Goal: Task Accomplishment & Management: Manage account settings

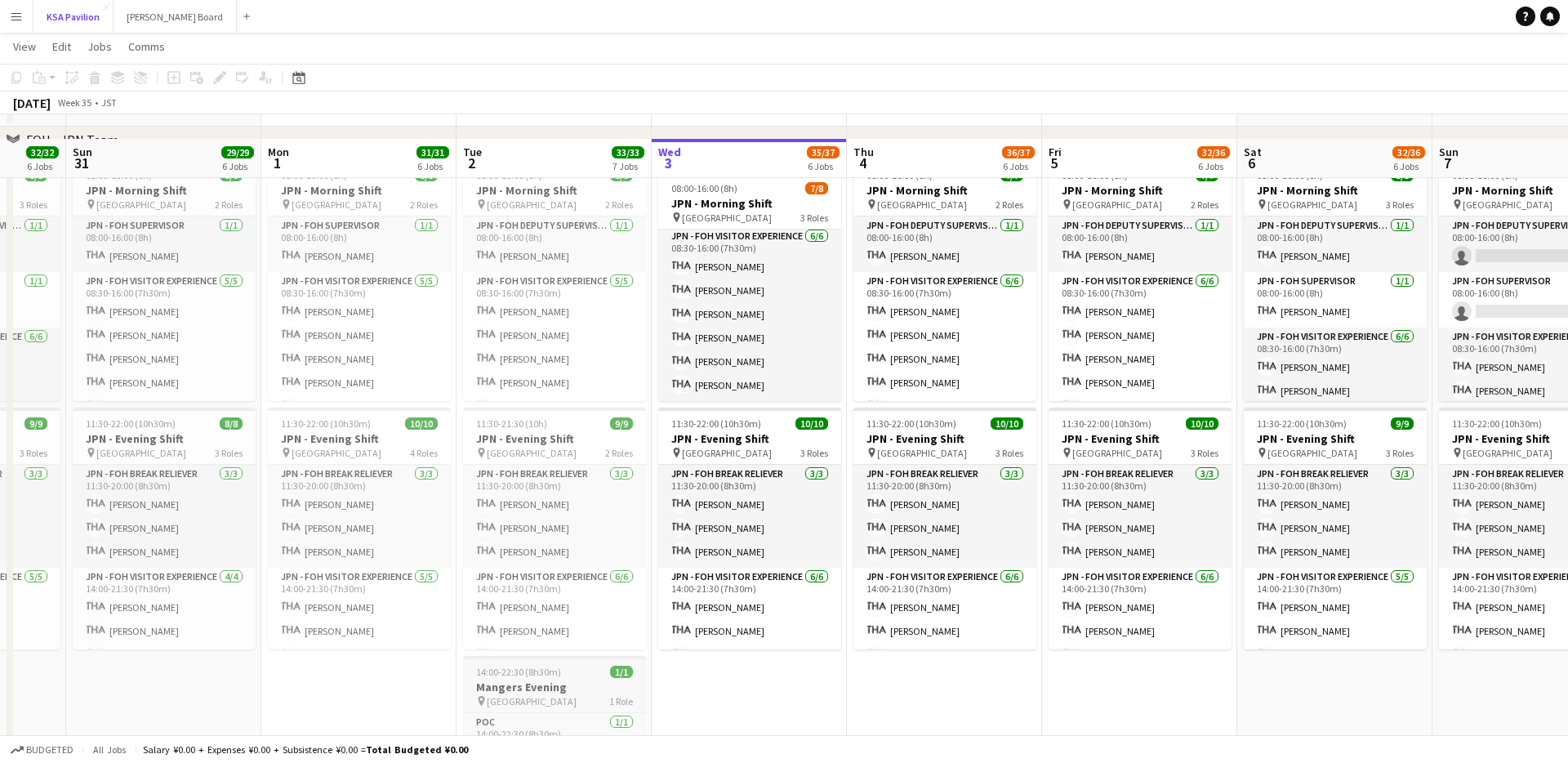
scroll to position [718, 0]
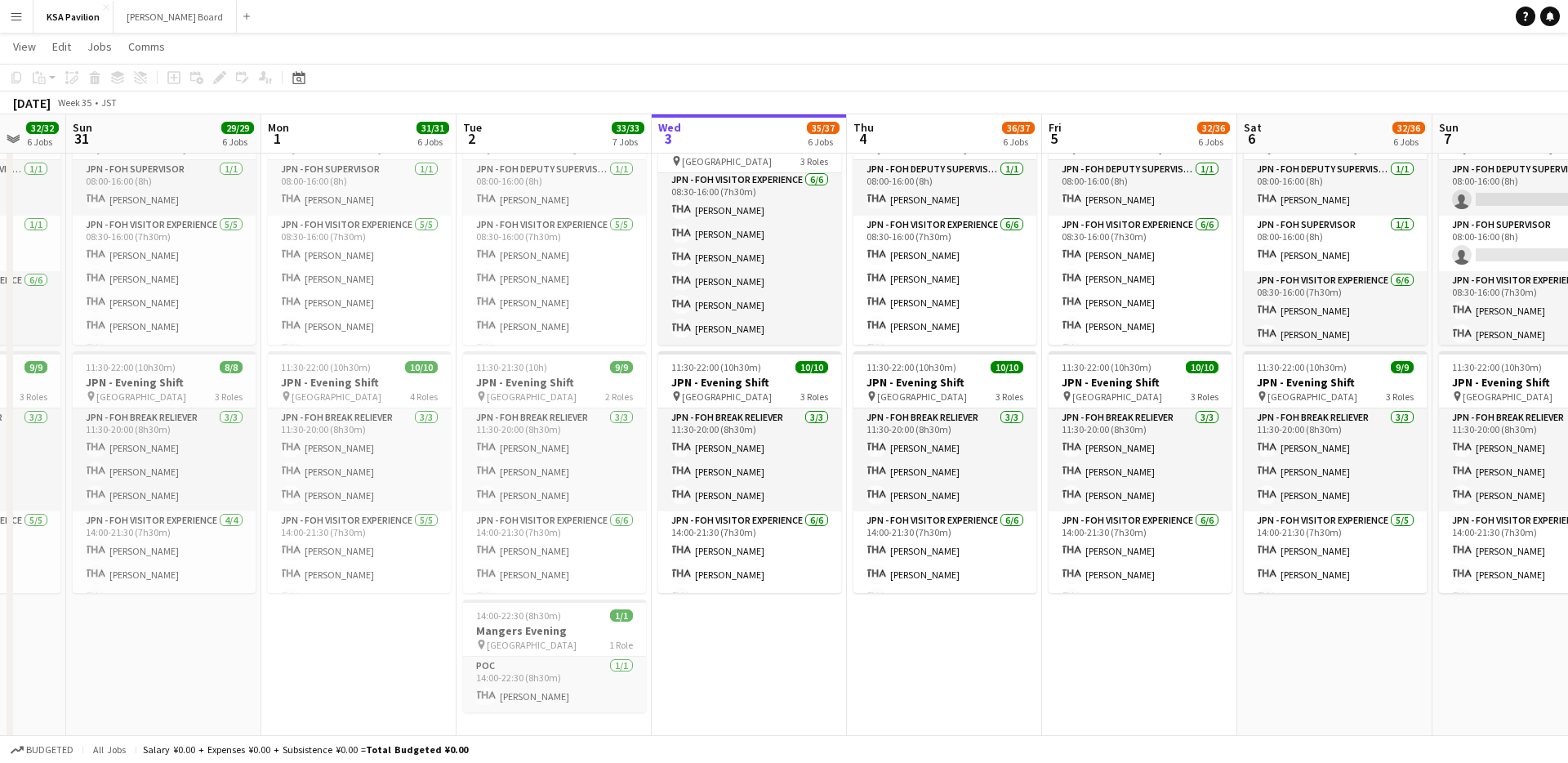
click at [745, 671] on app-date-cell "In progress 08:00-16:00 (8h) 7/8 JPN - Morning Shift pin Saudi Arabia Pavilion …" at bounding box center [750, 421] width 195 height 650
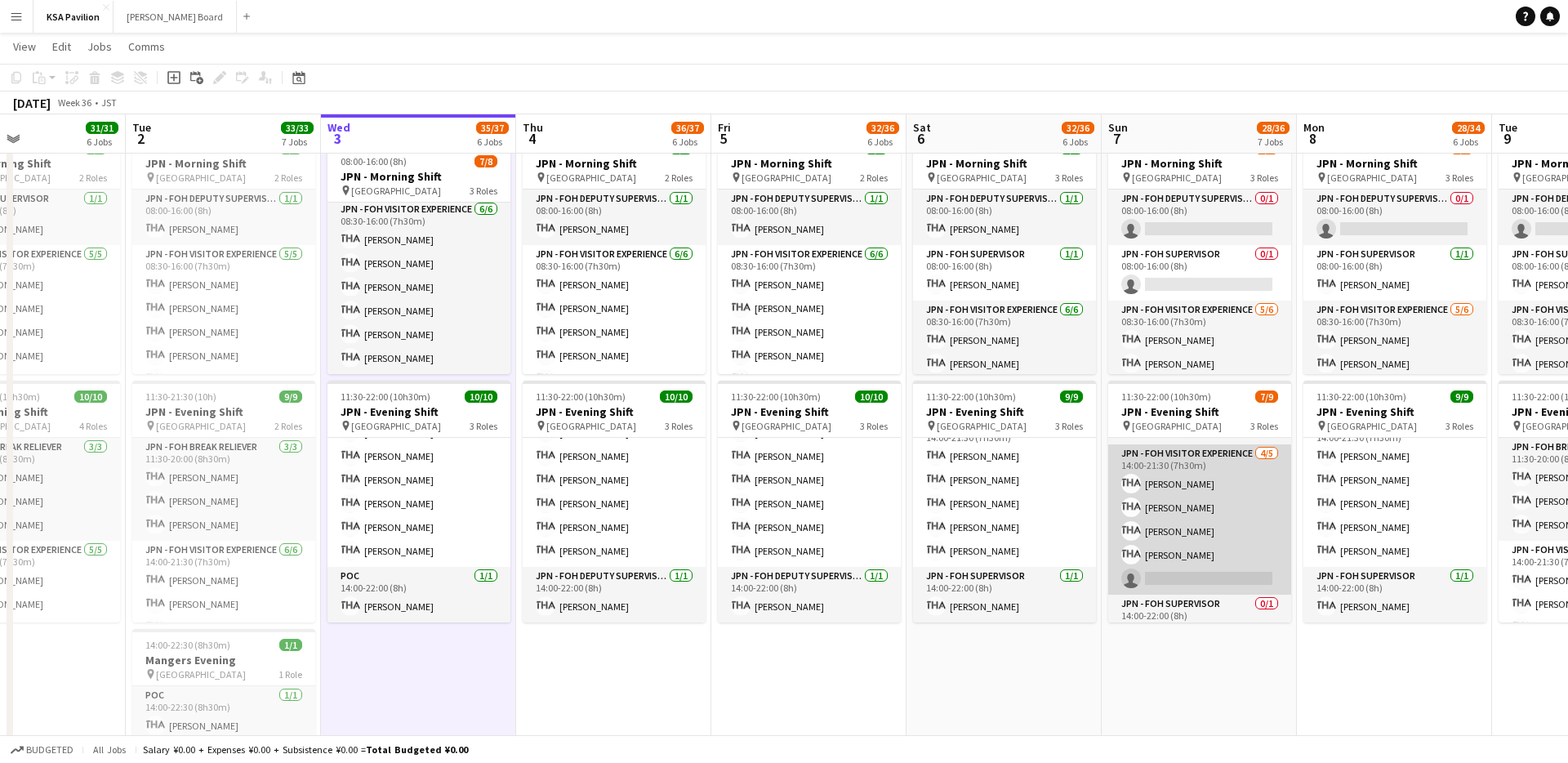
scroll to position [125, 0]
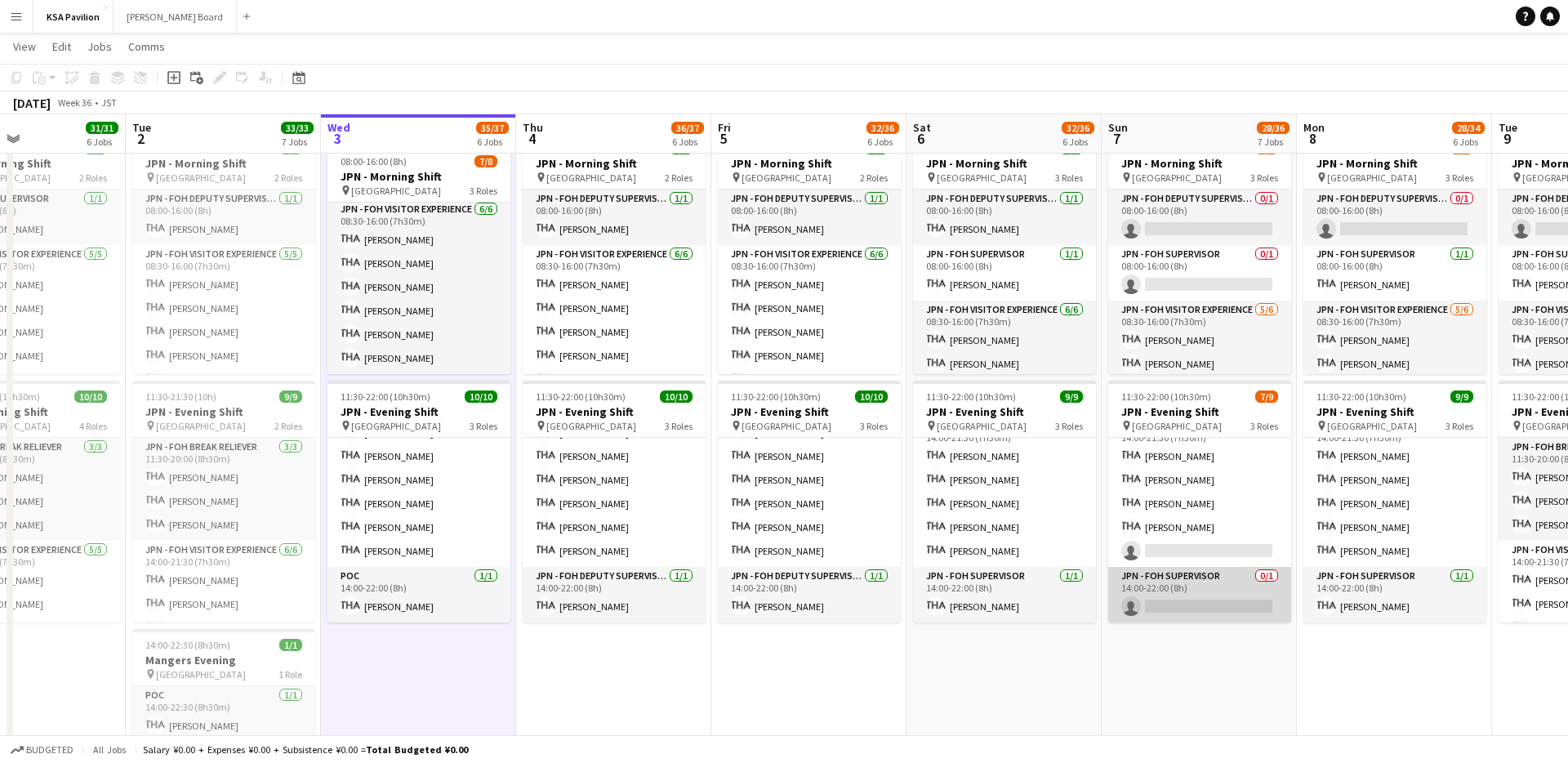
click at [1191, 586] on app-card-role "JPN - FOH Supervisor 0/1 14:00-22:00 (8h) single-neutral-actions" at bounding box center [1200, 595] width 183 height 56
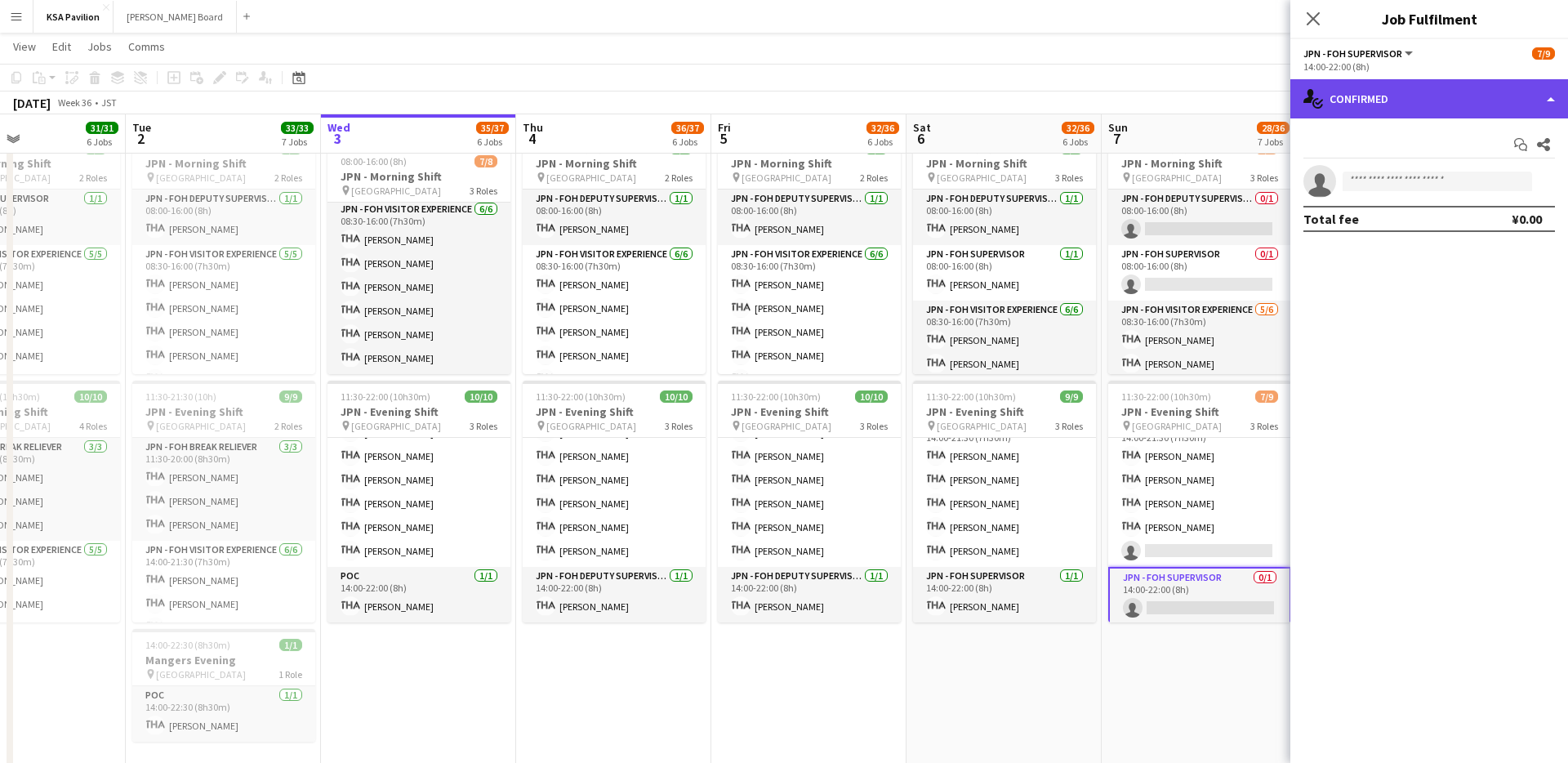
click at [1553, 94] on div "single-neutral-actions-check-2 Confirmed" at bounding box center [1429, 98] width 278 height 40
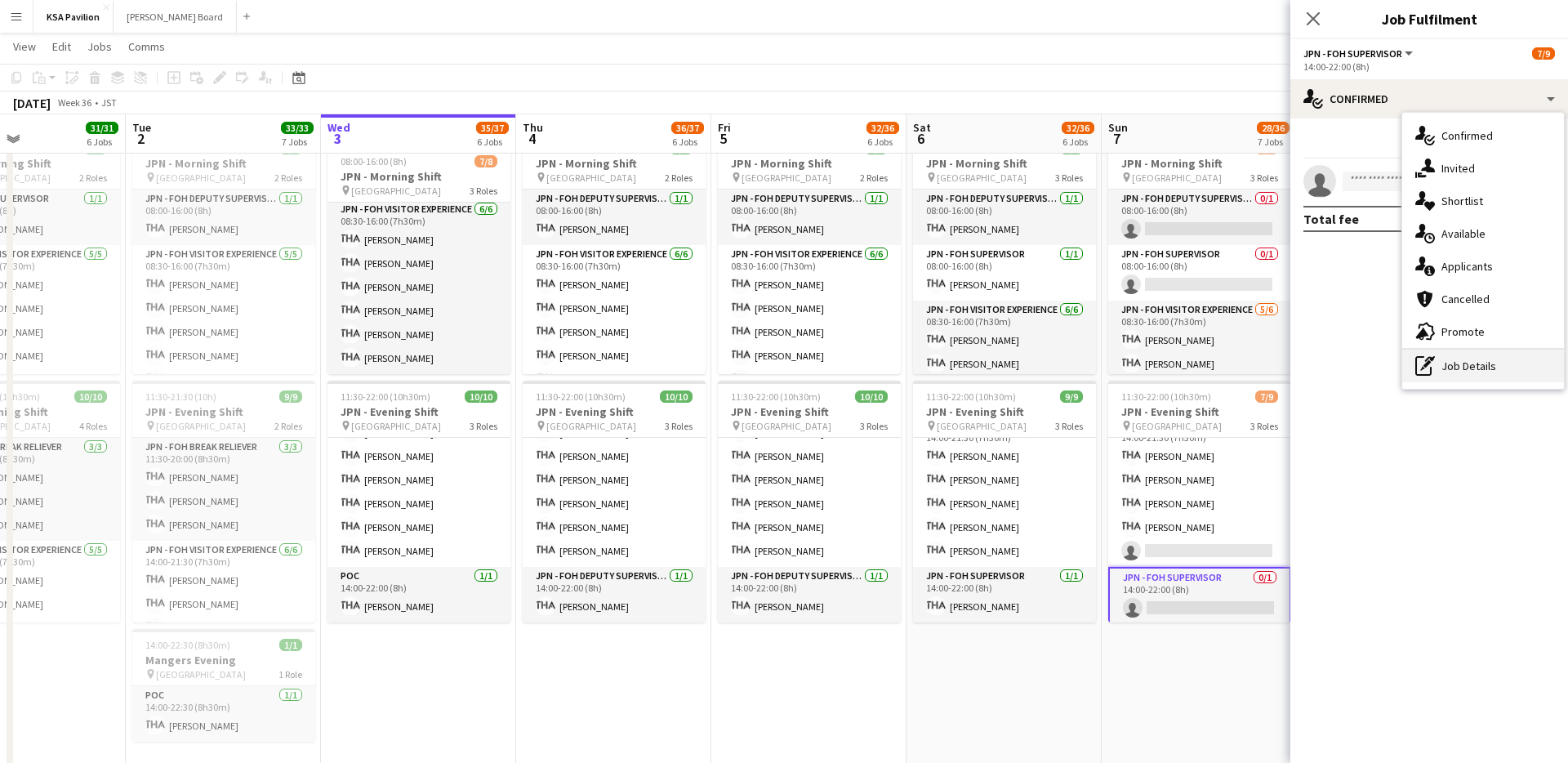
click at [1449, 360] on div "pen-write Job Details" at bounding box center [1483, 366] width 162 height 33
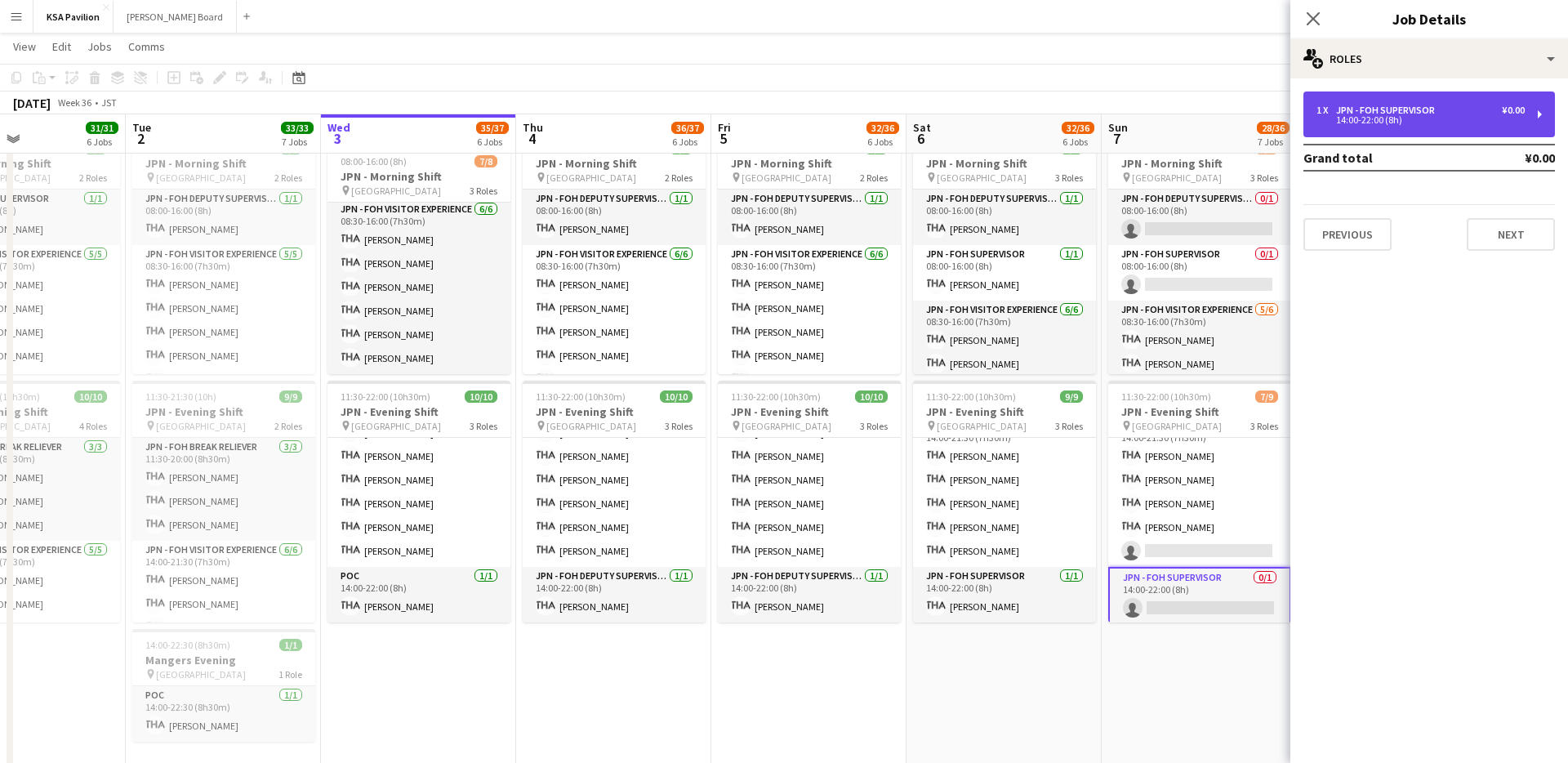
click at [1418, 103] on div "1 x JPN - FOH Supervisor ¥0.00 14:00-22:00 (8h)" at bounding box center [1429, 114] width 252 height 45
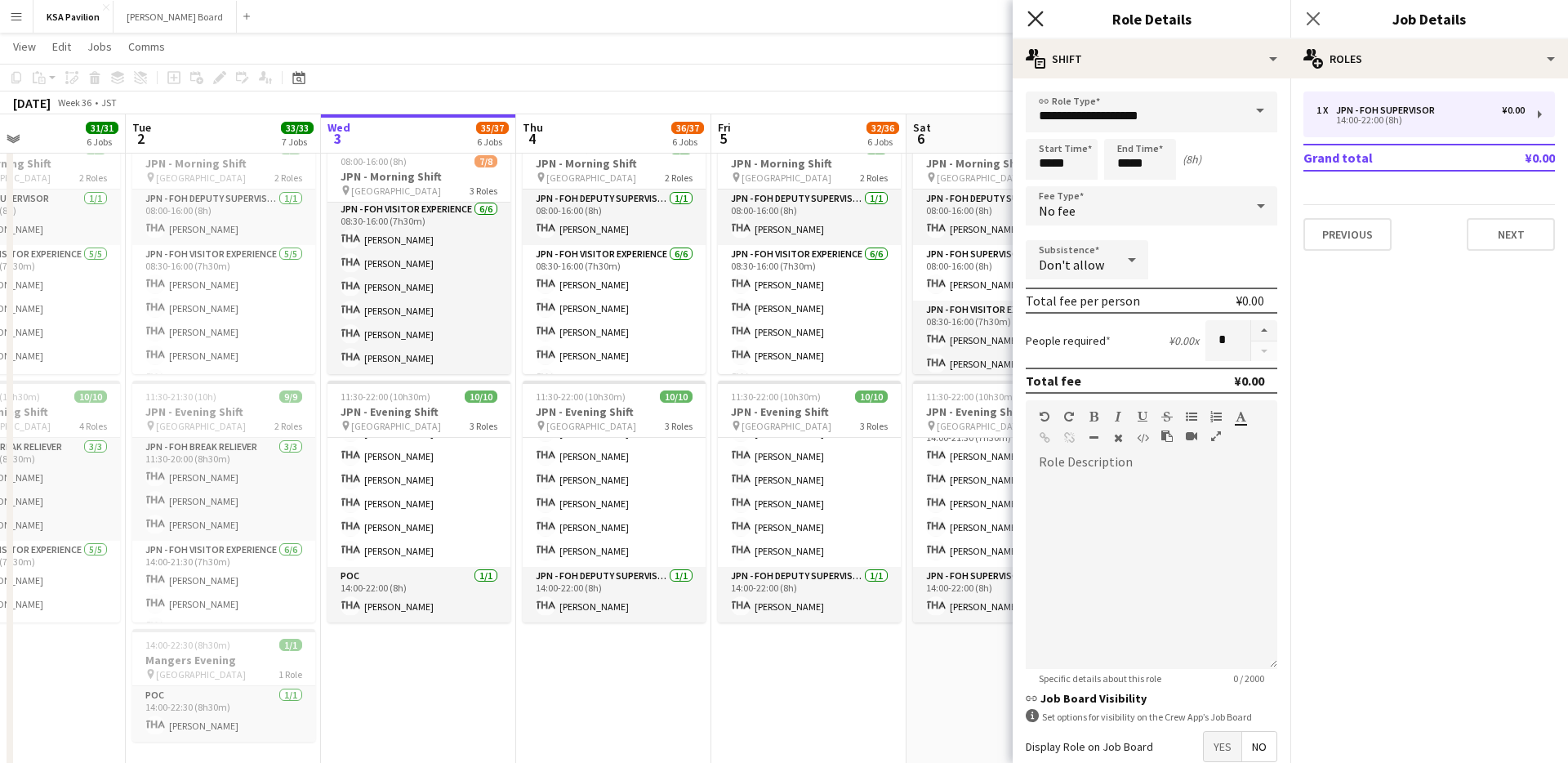
click at [1034, 18] on icon at bounding box center [1036, 19] width 15 height 15
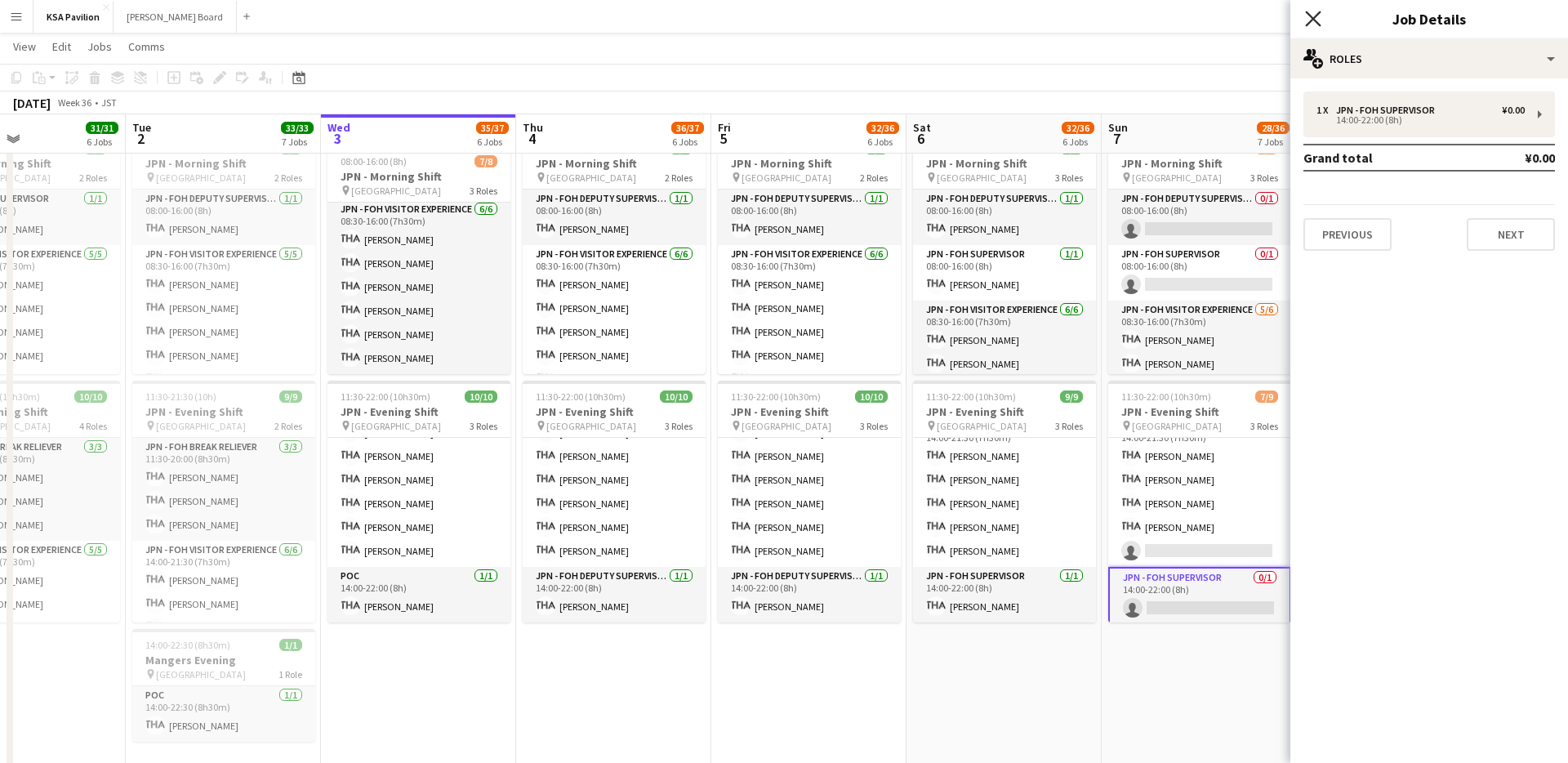
click at [1311, 16] on icon at bounding box center [1313, 19] width 15 height 15
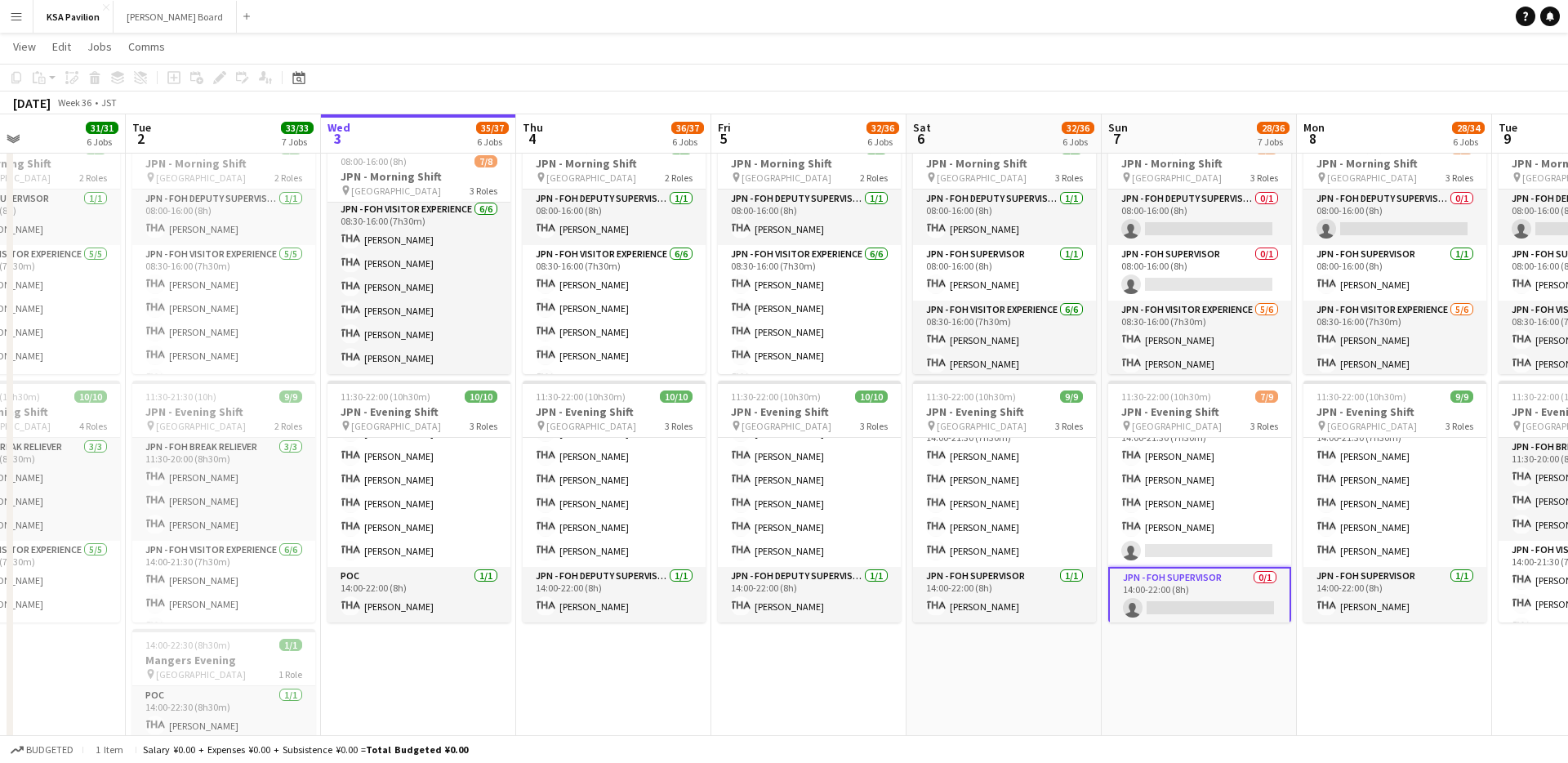
click at [1058, 61] on app-page-menu "View Day view expanded Day view collapsed Month view Date picker Jump to [DATE]…" at bounding box center [784, 48] width 1568 height 31
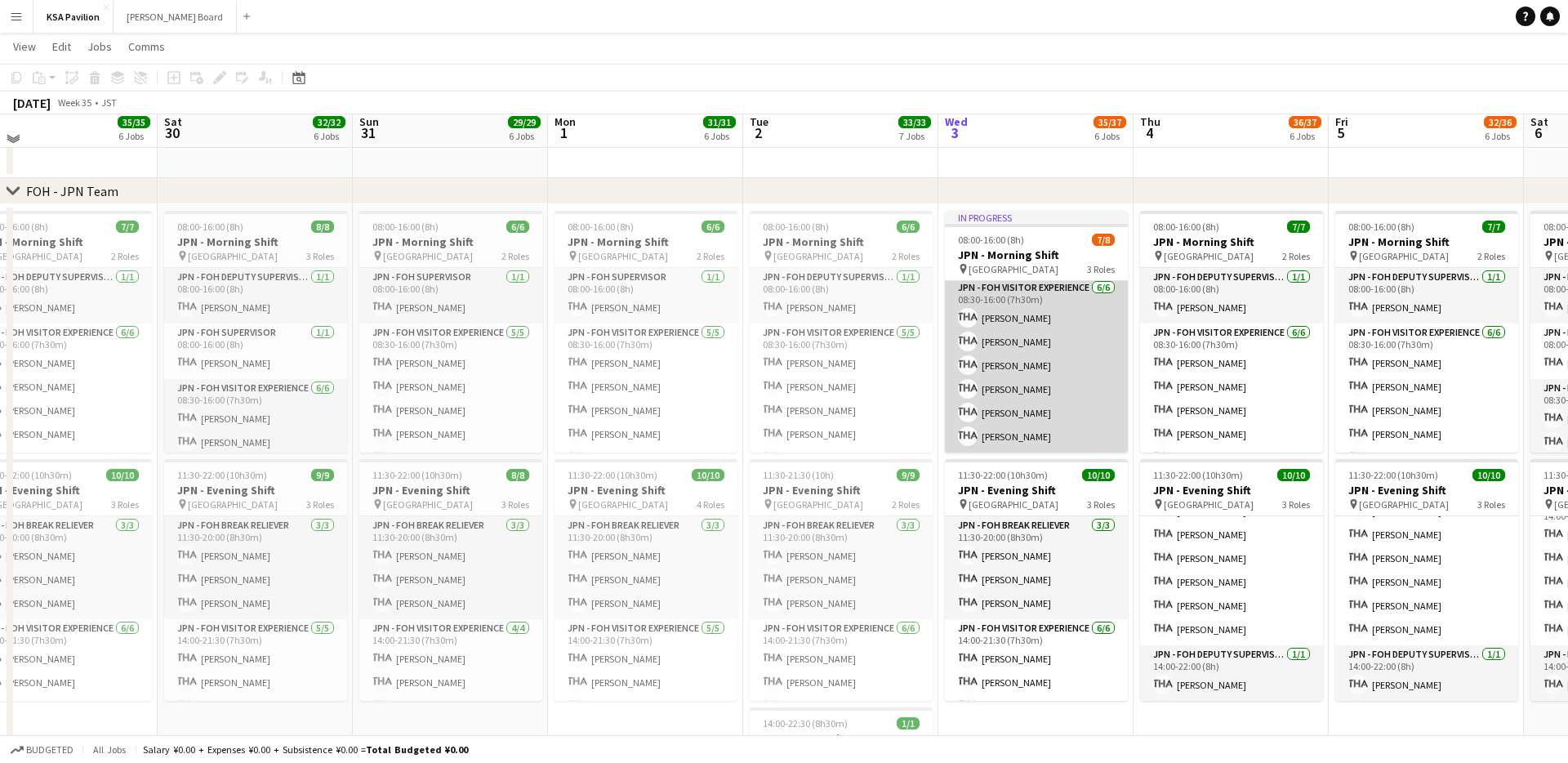
scroll to position [604, 0]
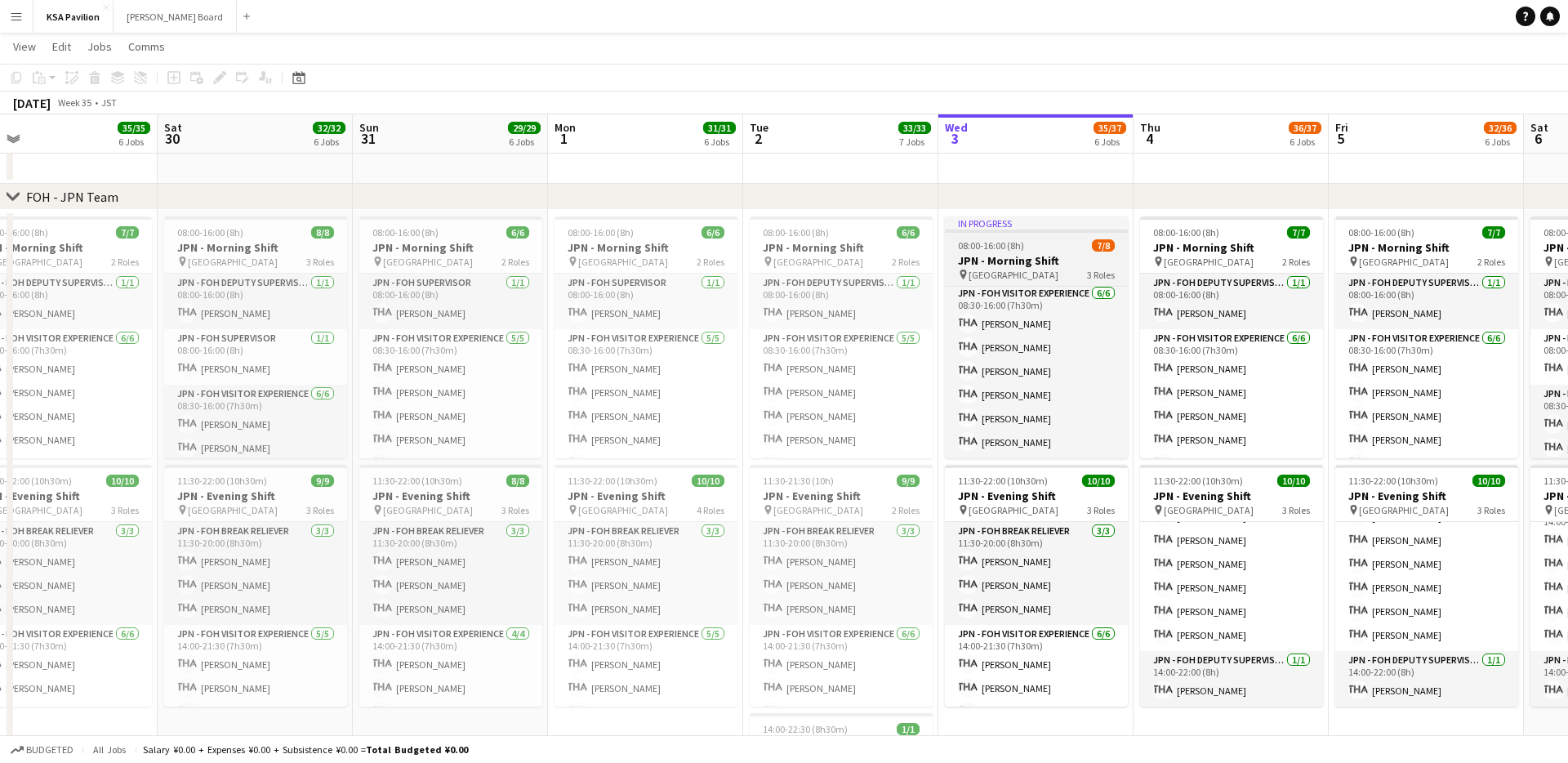
click at [1042, 255] on h3 "JPN - Morning Shift" at bounding box center [1036, 260] width 183 height 14
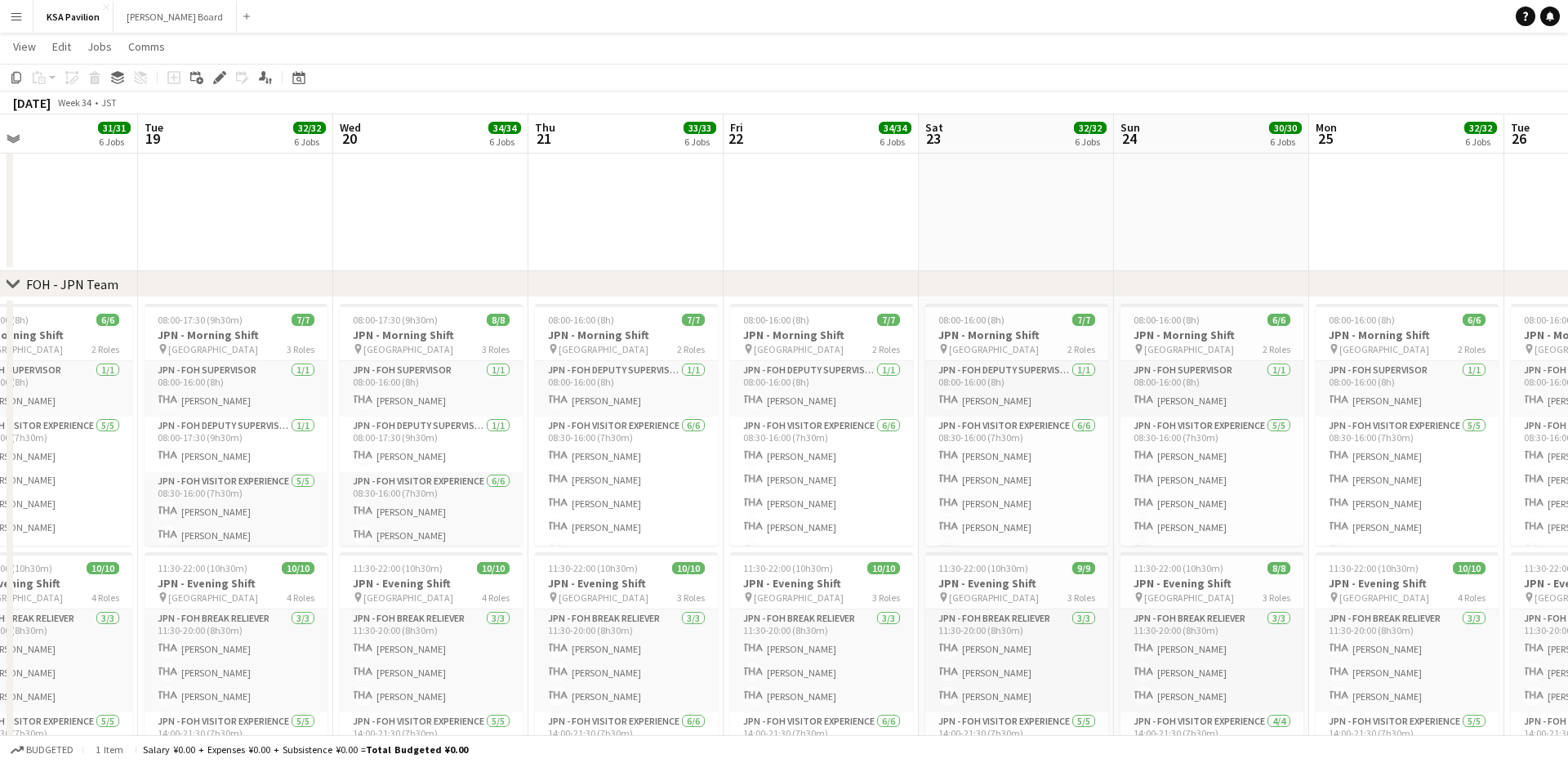
scroll to position [0, 446]
click at [17, 17] on app-icon "Menu" at bounding box center [17, 17] width 13 height 13
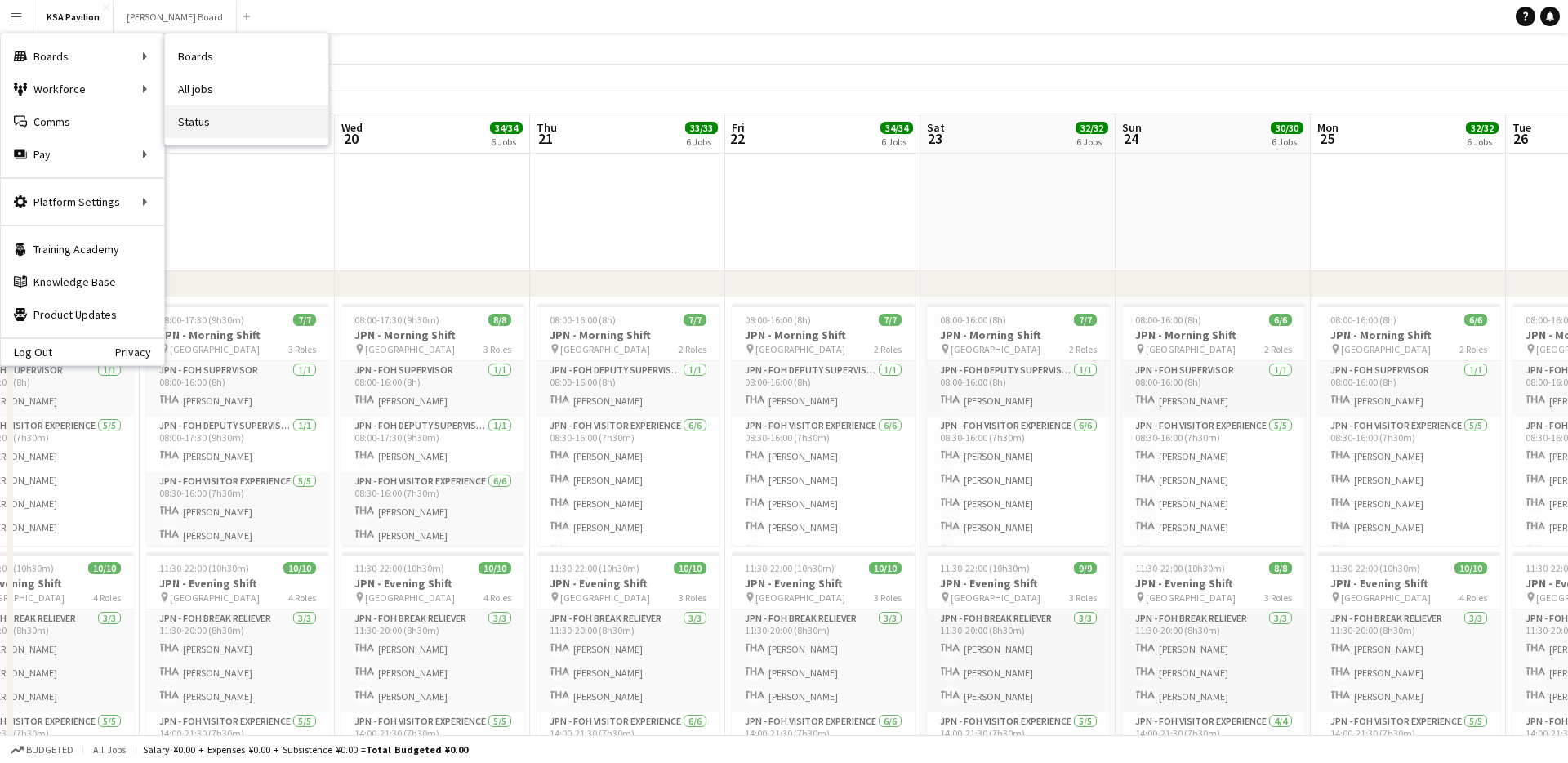
click at [195, 118] on link "Status" at bounding box center [246, 121] width 163 height 33
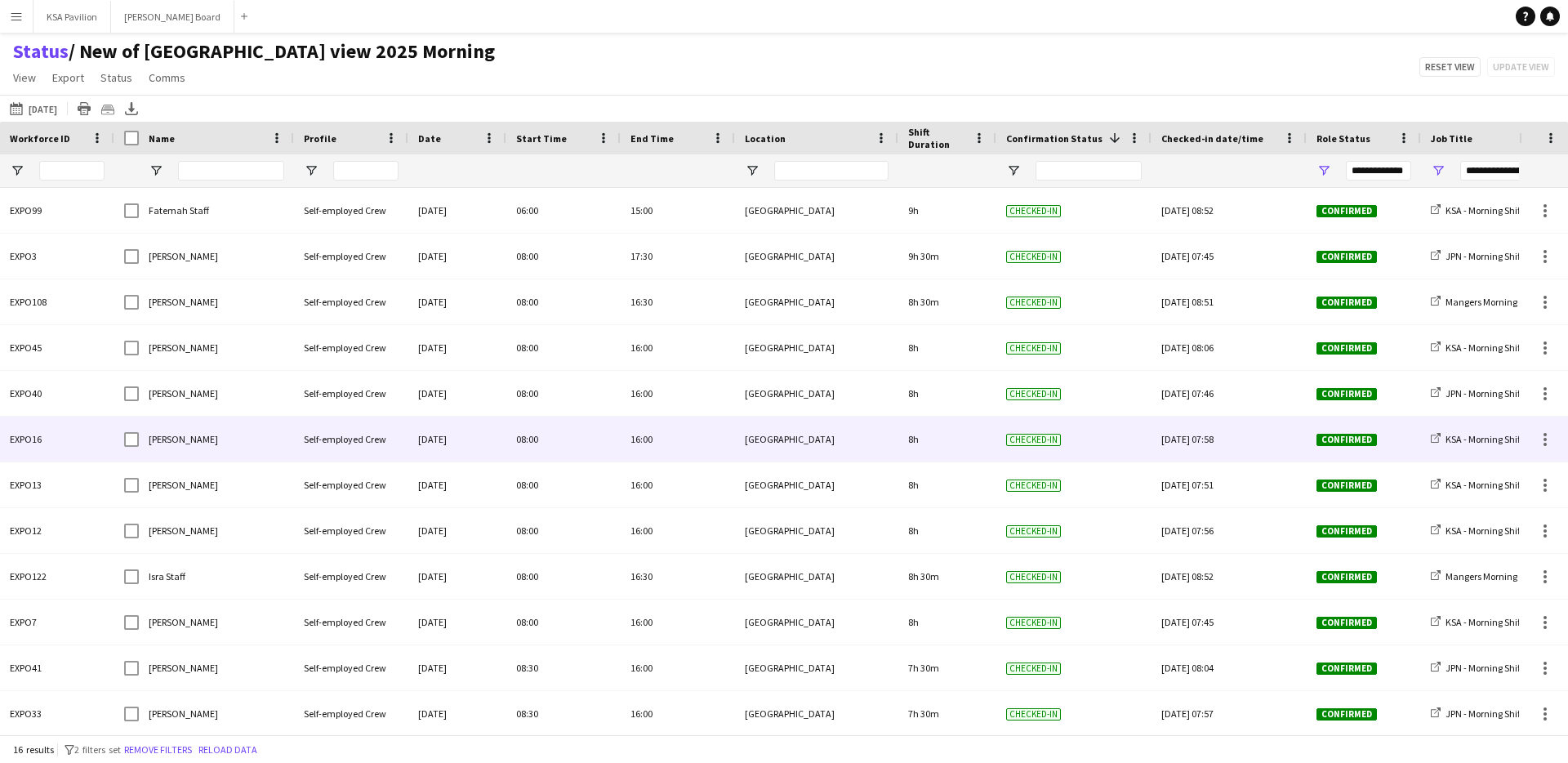
scroll to position [185, 0]
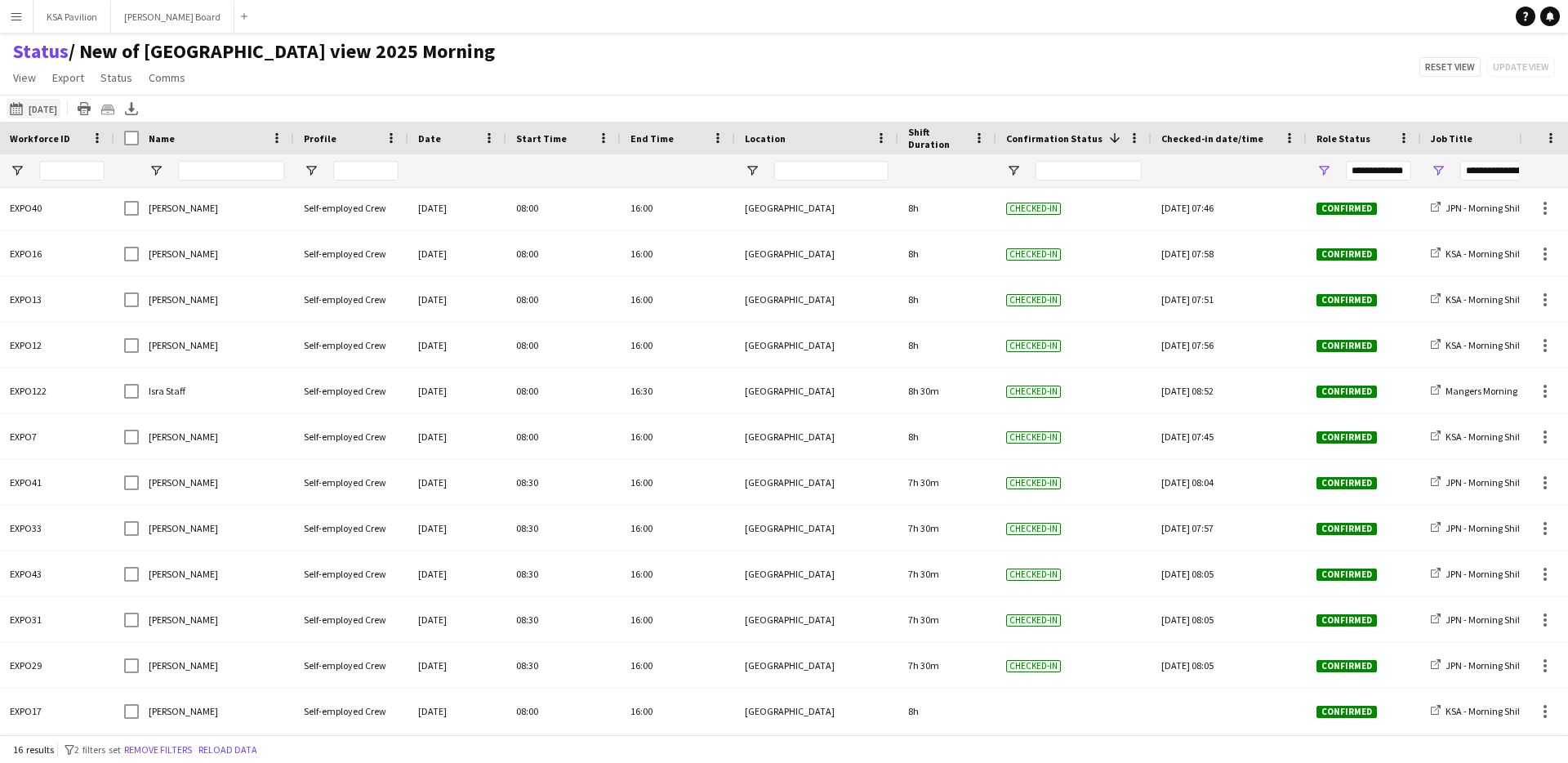
click at [61, 103] on button "[DATE] [DATE]" at bounding box center [34, 108] width 54 height 19
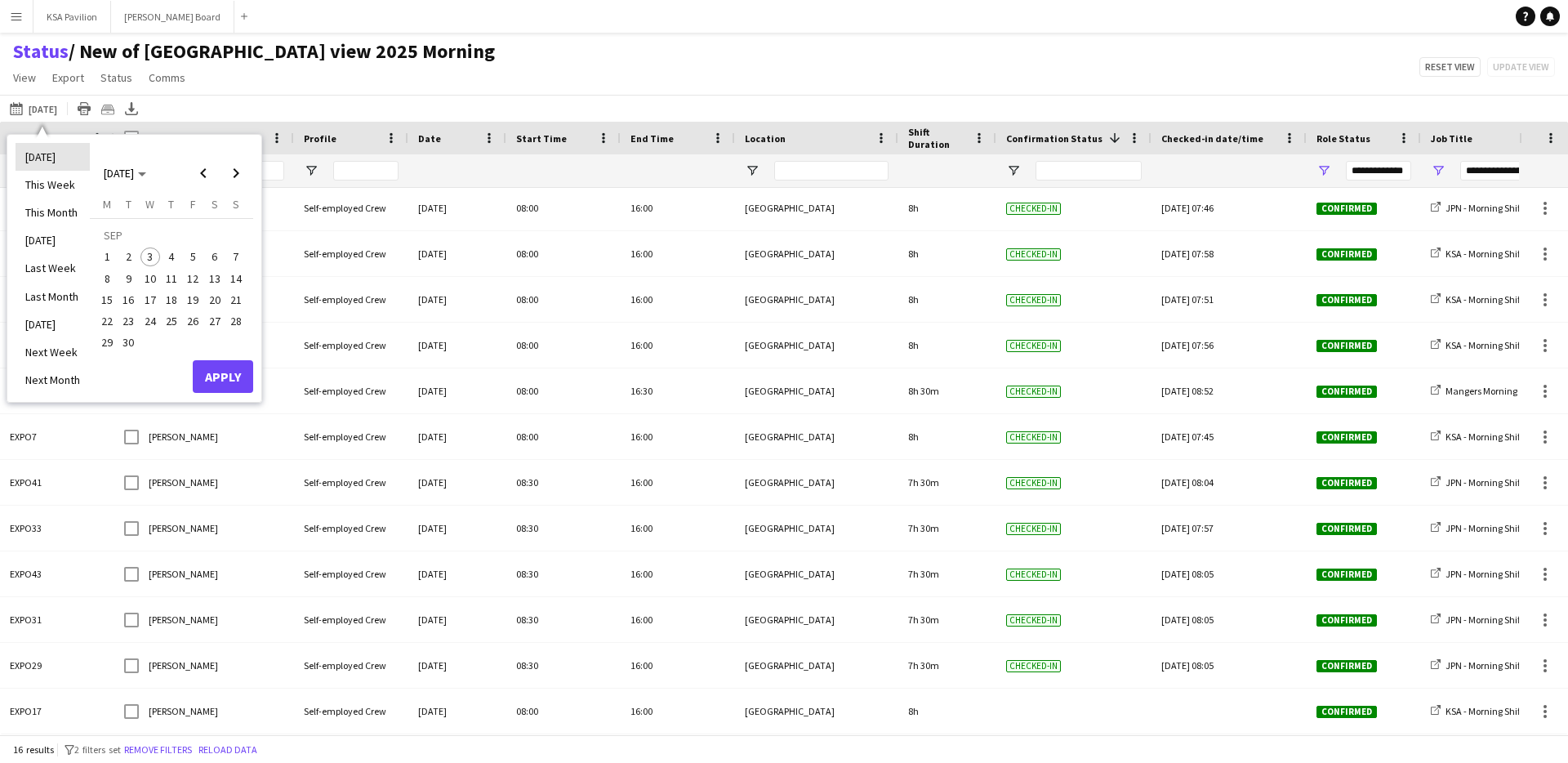
click at [56, 155] on li "[DATE]" at bounding box center [52, 156] width 74 height 28
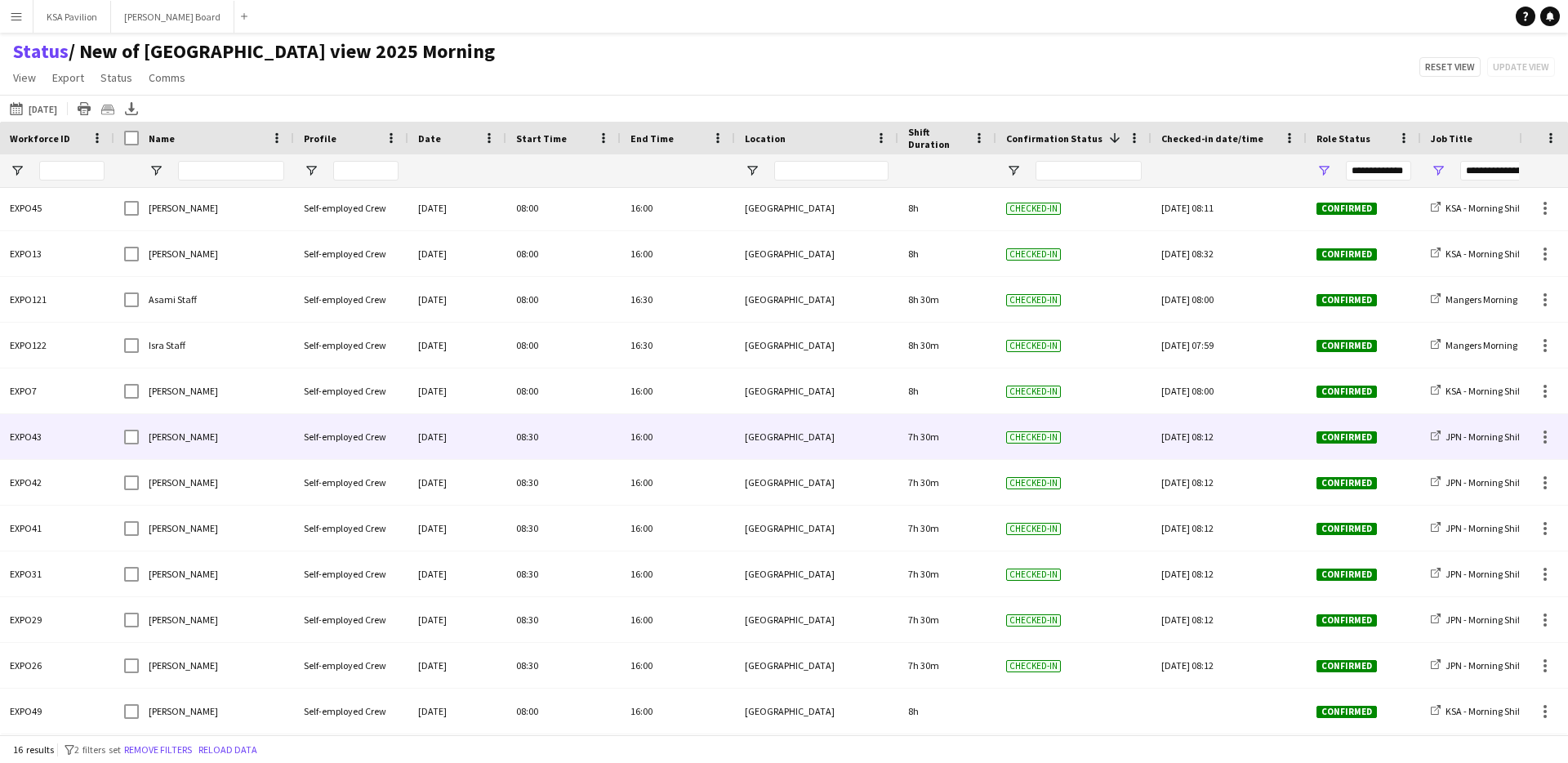
scroll to position [0, 0]
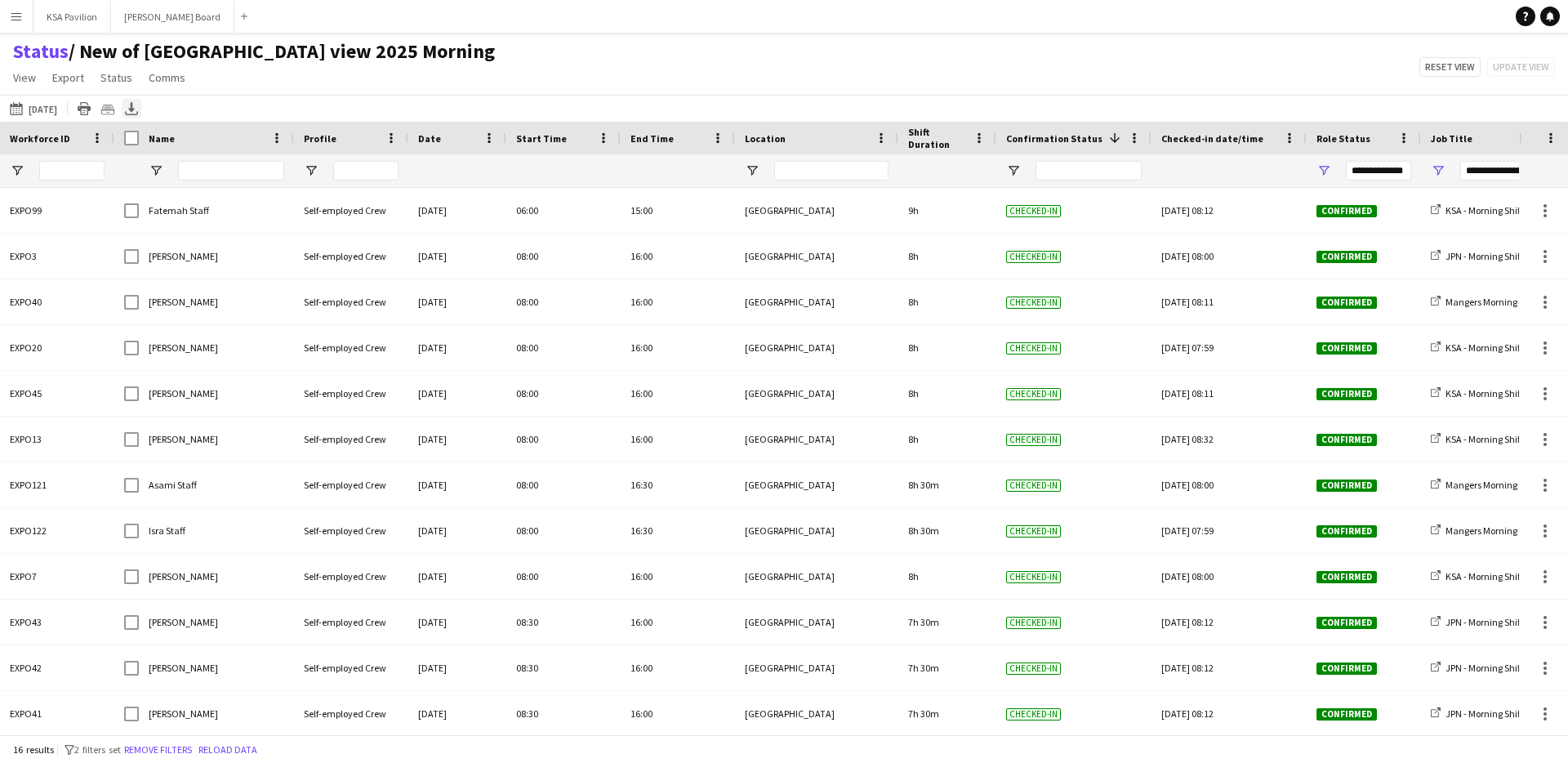
click at [138, 109] on div "Export XLSX" at bounding box center [131, 108] width 19 height 19
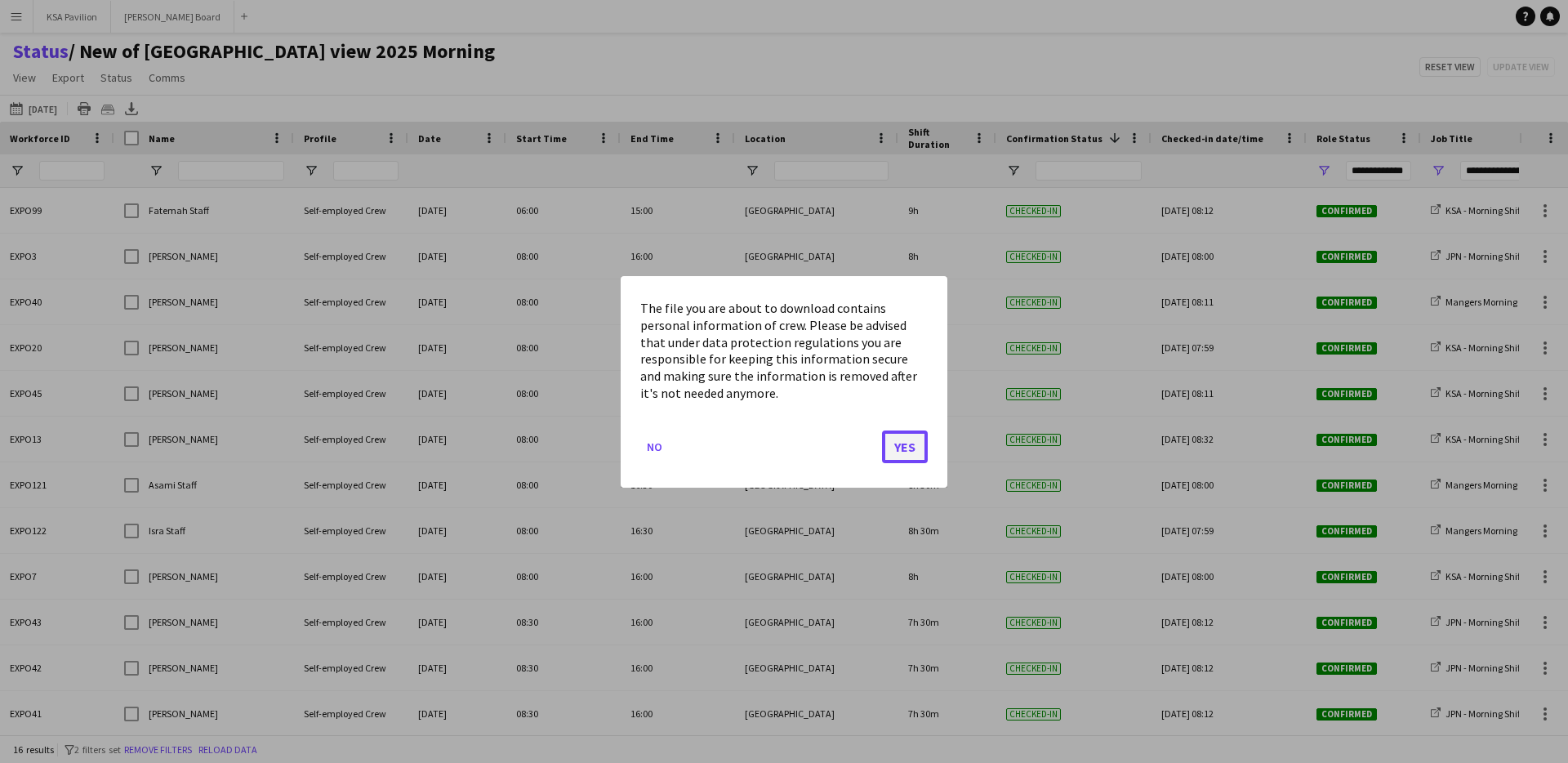
click at [903, 445] on button "Yes" at bounding box center [905, 446] width 45 height 33
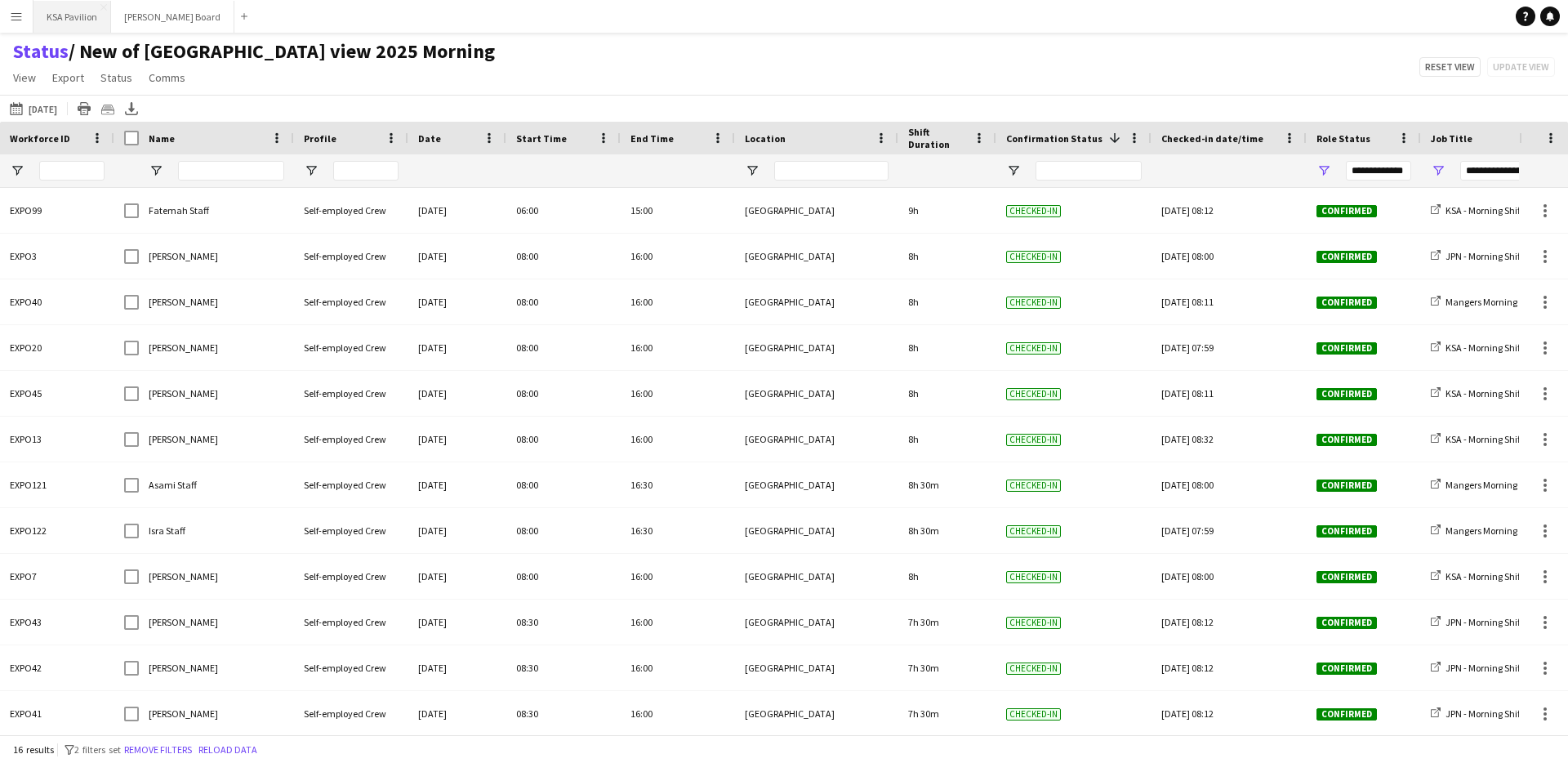
click at [88, 24] on button "KSA Pavilion Close" at bounding box center [72, 17] width 77 height 32
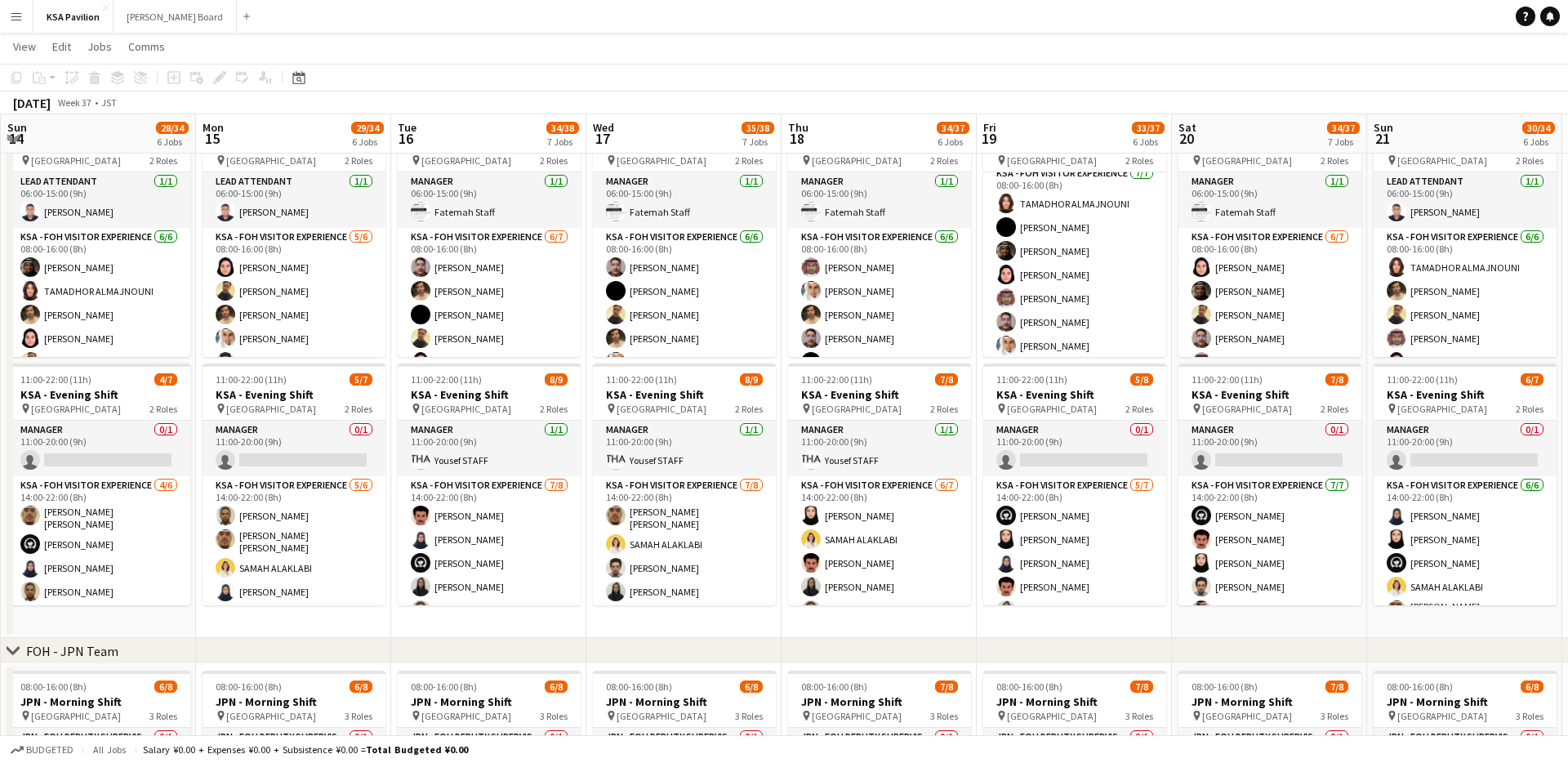
scroll to position [69, 0]
